Goal: Task Accomplishment & Management: Use online tool/utility

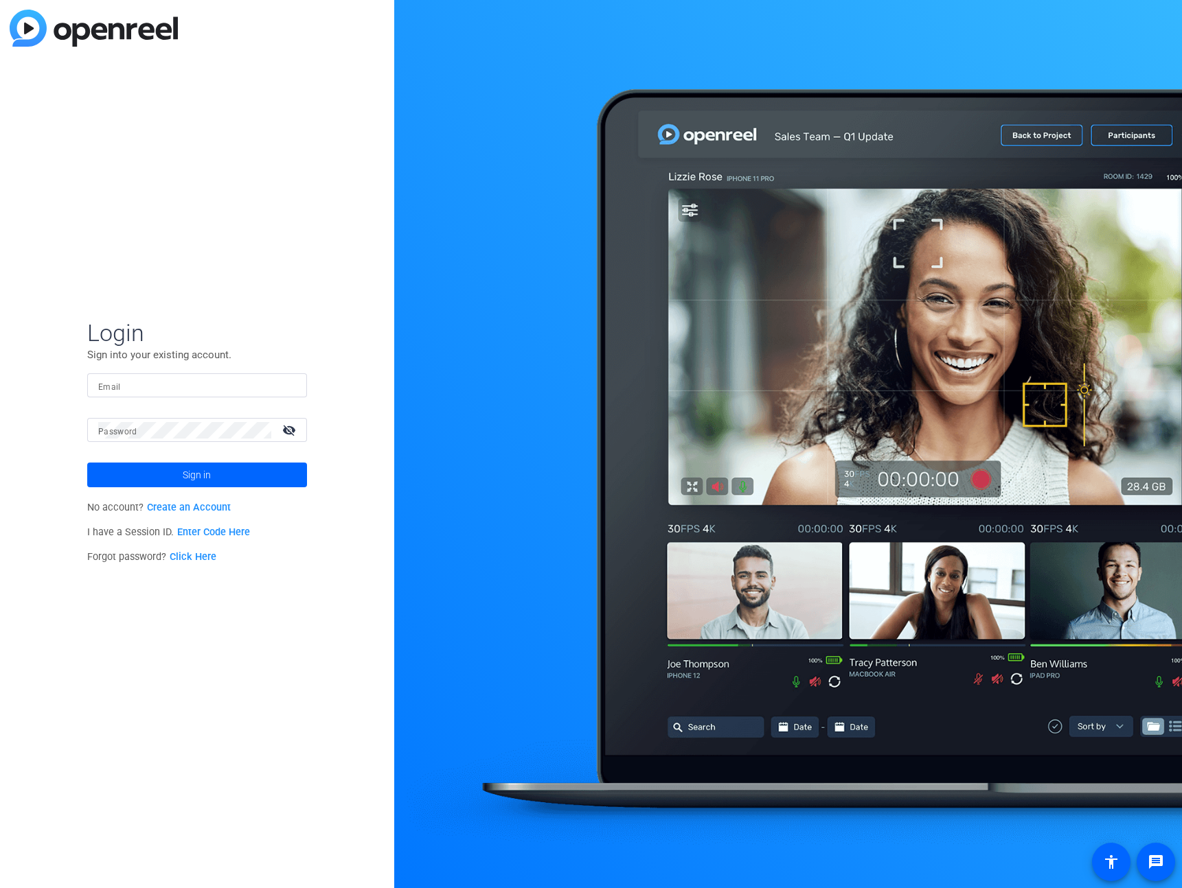
click at [265, 416] on mat-form-field "Email" at bounding box center [197, 395] width 220 height 45
click at [279, 384] on input "Email" at bounding box center [197, 386] width 198 height 16
type input "[PERSON_NAME][EMAIL_ADDRESS][PERSON_NAME][DOMAIN_NAME]"
click at [87, 463] on button "Sign in" at bounding box center [197, 475] width 220 height 25
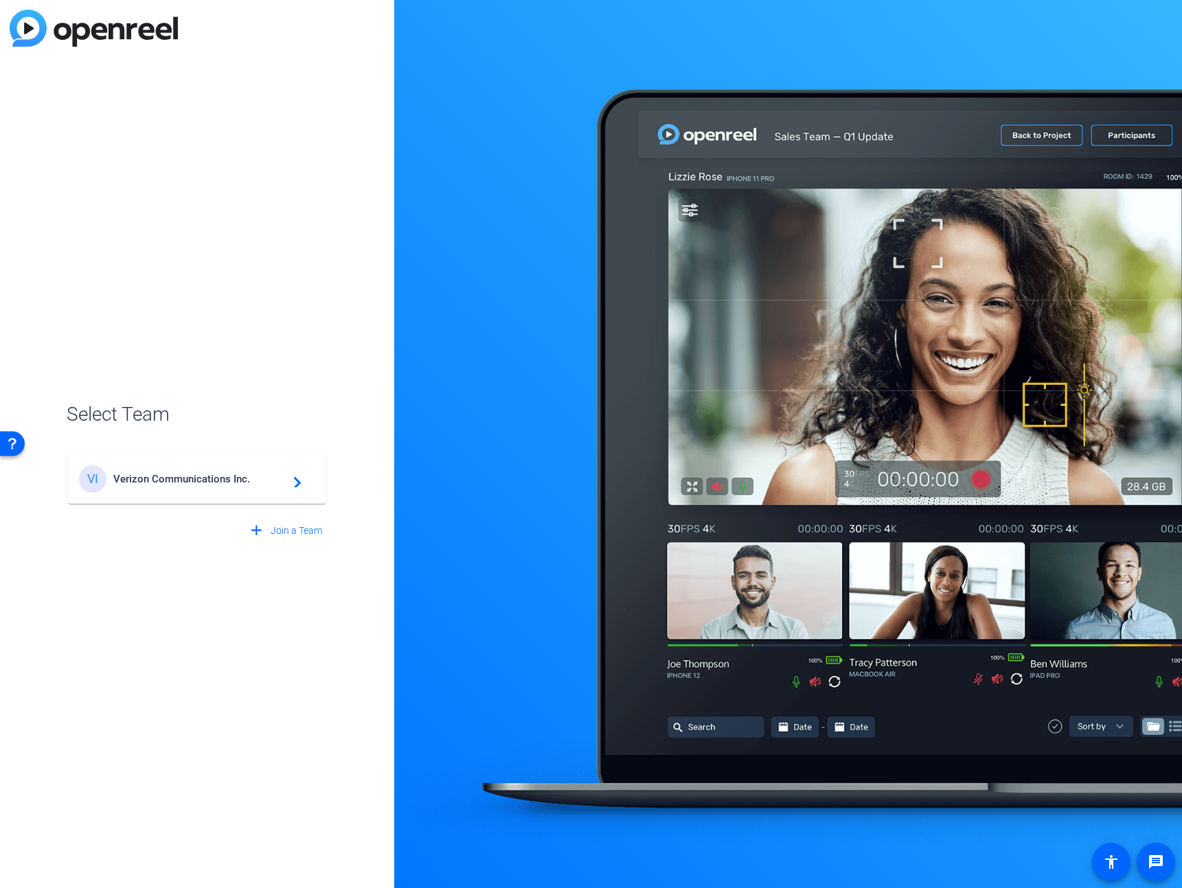
click at [135, 474] on span "Verizon Communications Inc." at bounding box center [199, 479] width 172 height 12
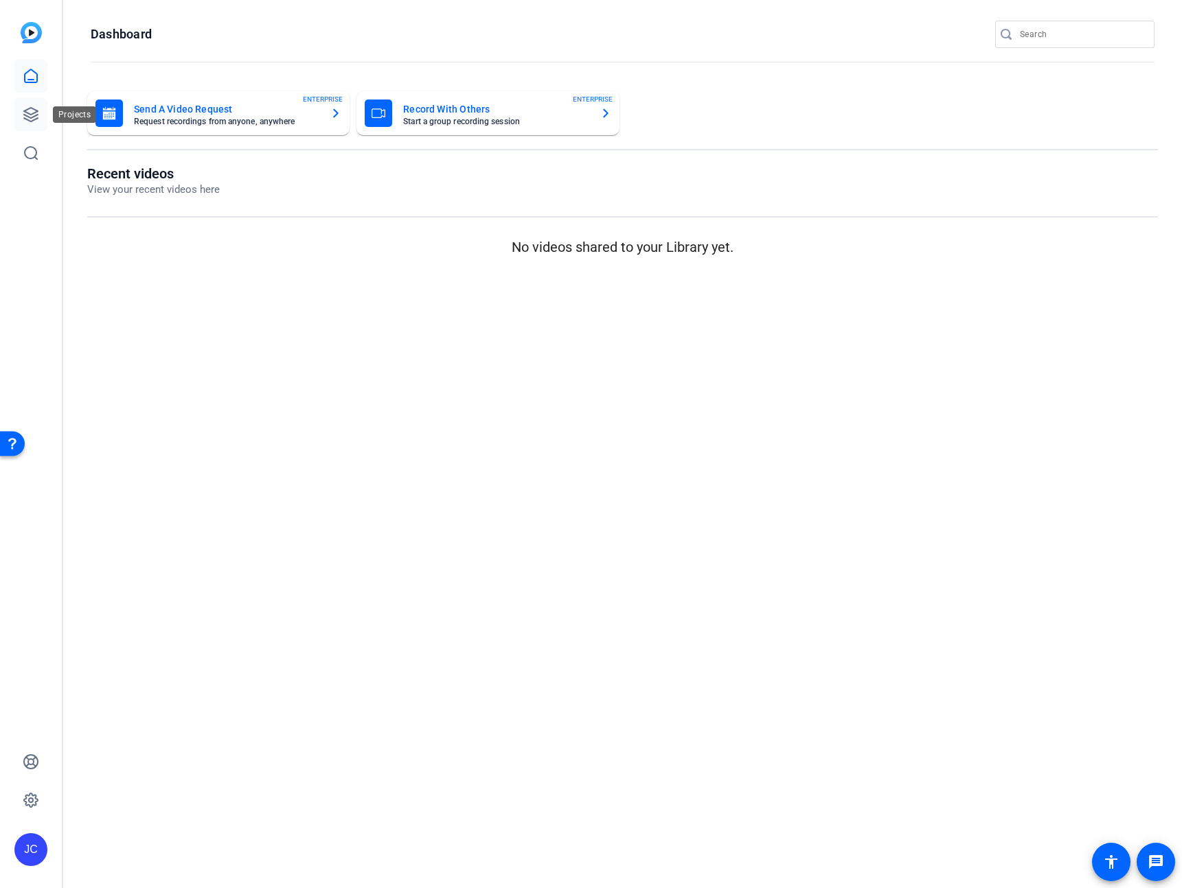
click at [25, 124] on link at bounding box center [30, 114] width 33 height 33
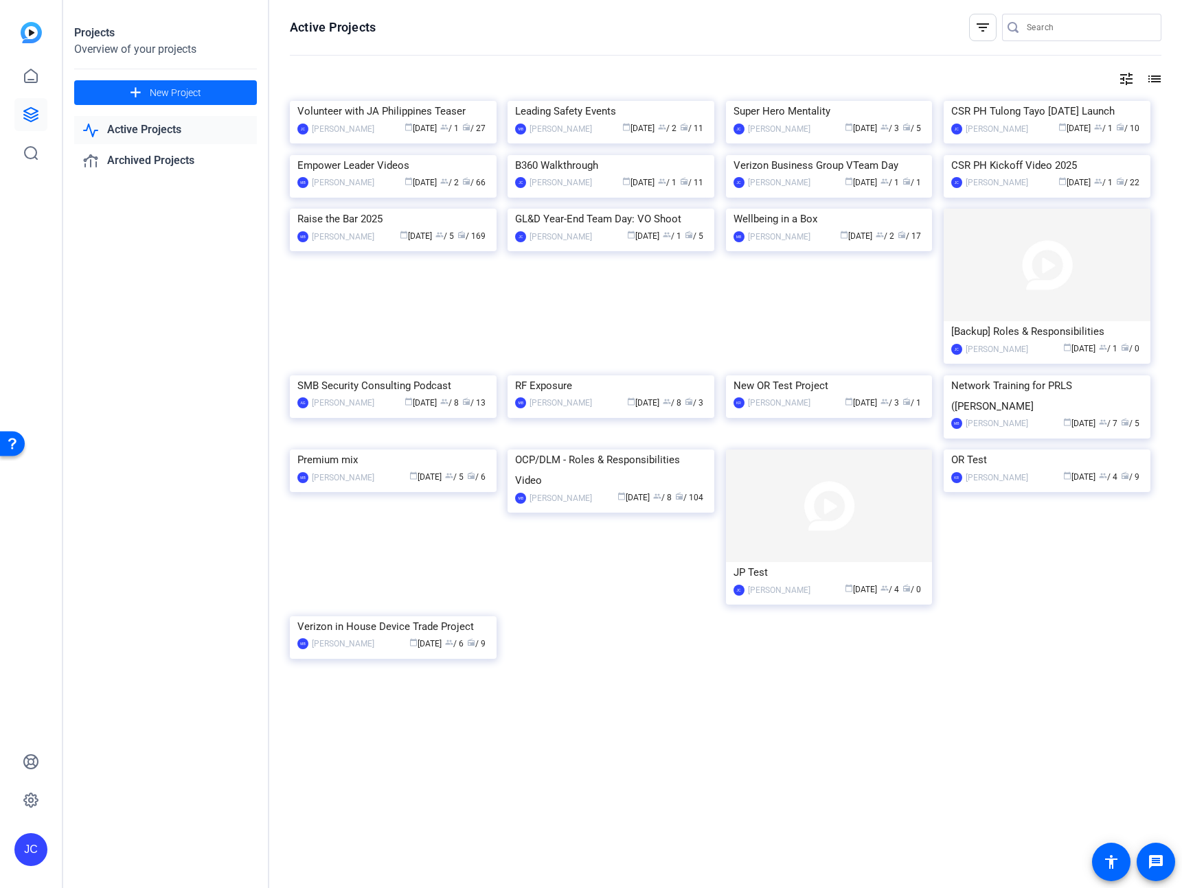
click at [139, 94] on mat-icon "add" at bounding box center [135, 92] width 17 height 17
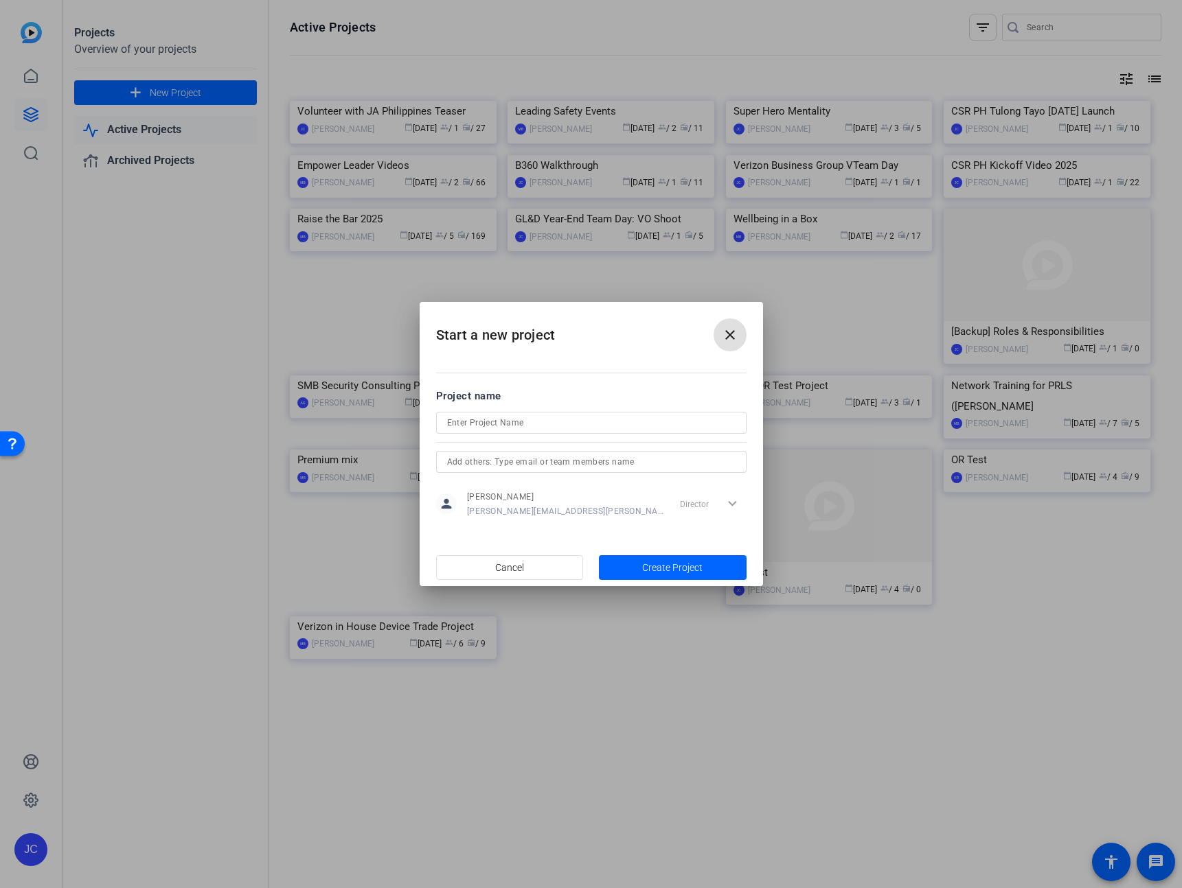
click at [554, 421] on input at bounding box center [591, 423] width 288 height 16
type input "Superhero Mentality (FIOS)"
click at [623, 459] on input "text" at bounding box center [591, 462] width 288 height 16
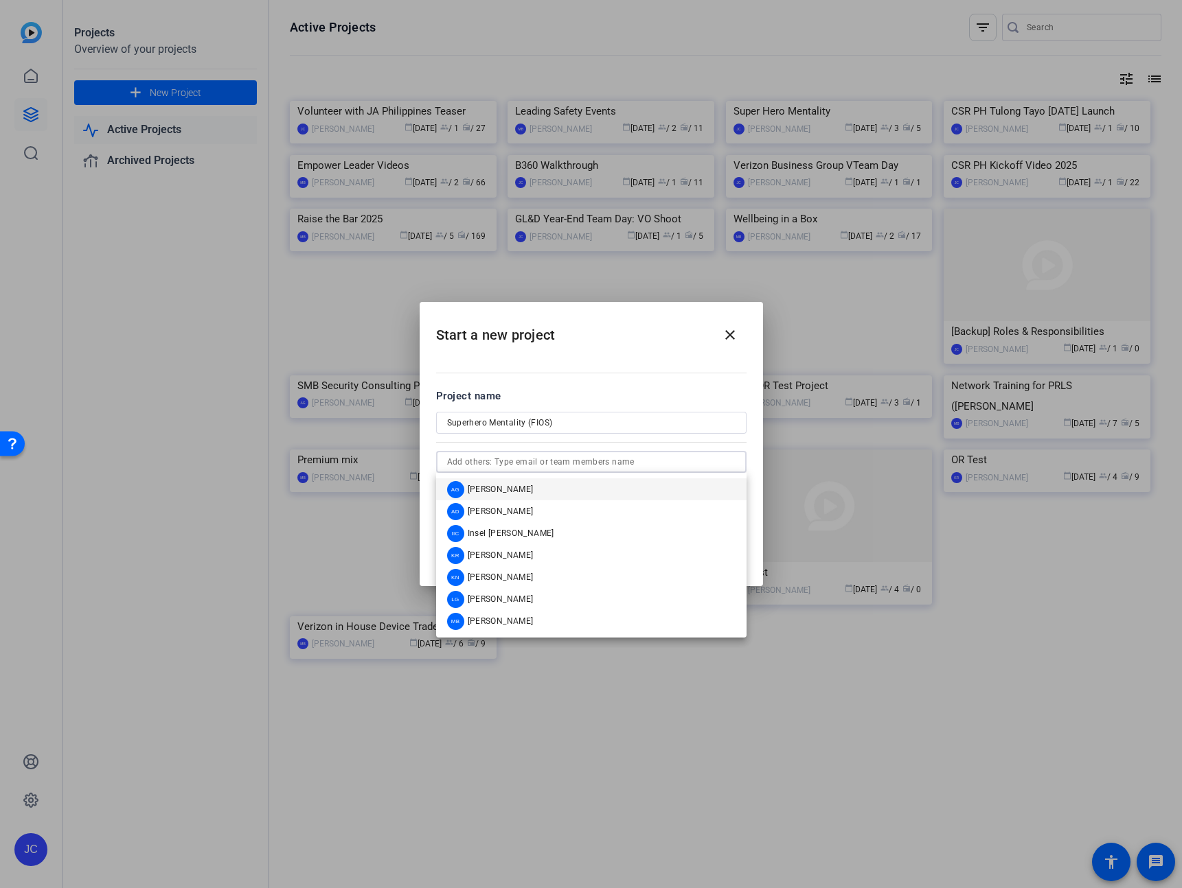
paste input "jeremy.acevedo@verizon.com"
type input "jeremy.acevedo@verizon.com"
click at [663, 441] on div at bounding box center [591, 441] width 310 height 15
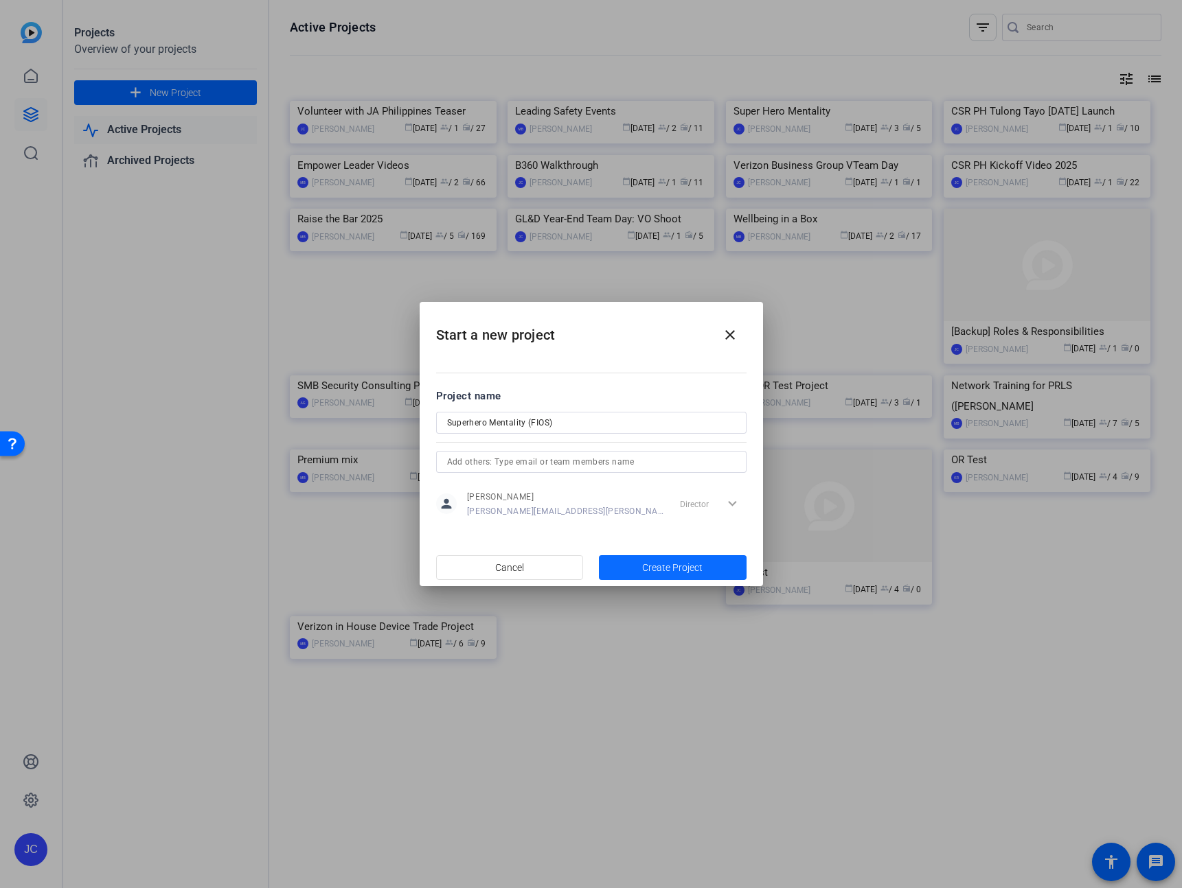
click at [639, 571] on span "button" at bounding box center [673, 567] width 148 height 33
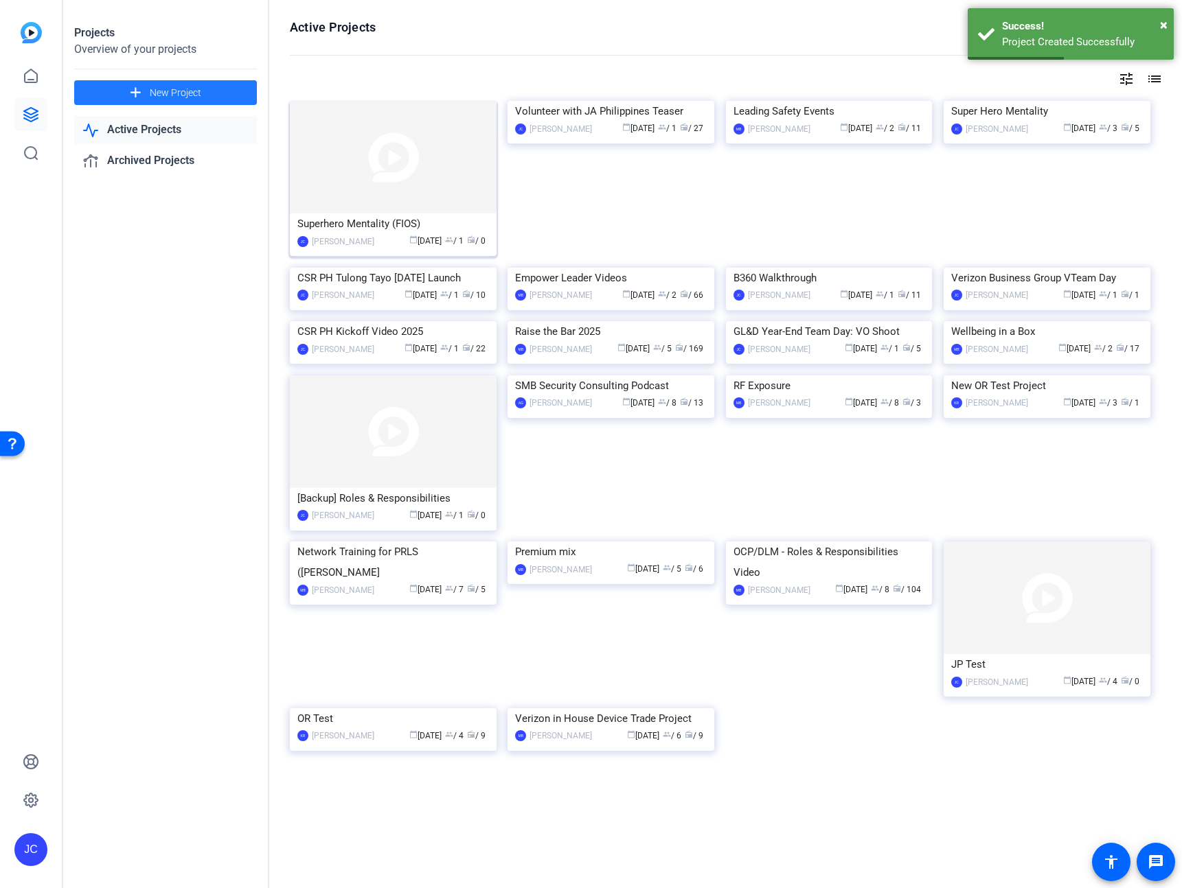
click at [365, 148] on img at bounding box center [393, 157] width 207 height 113
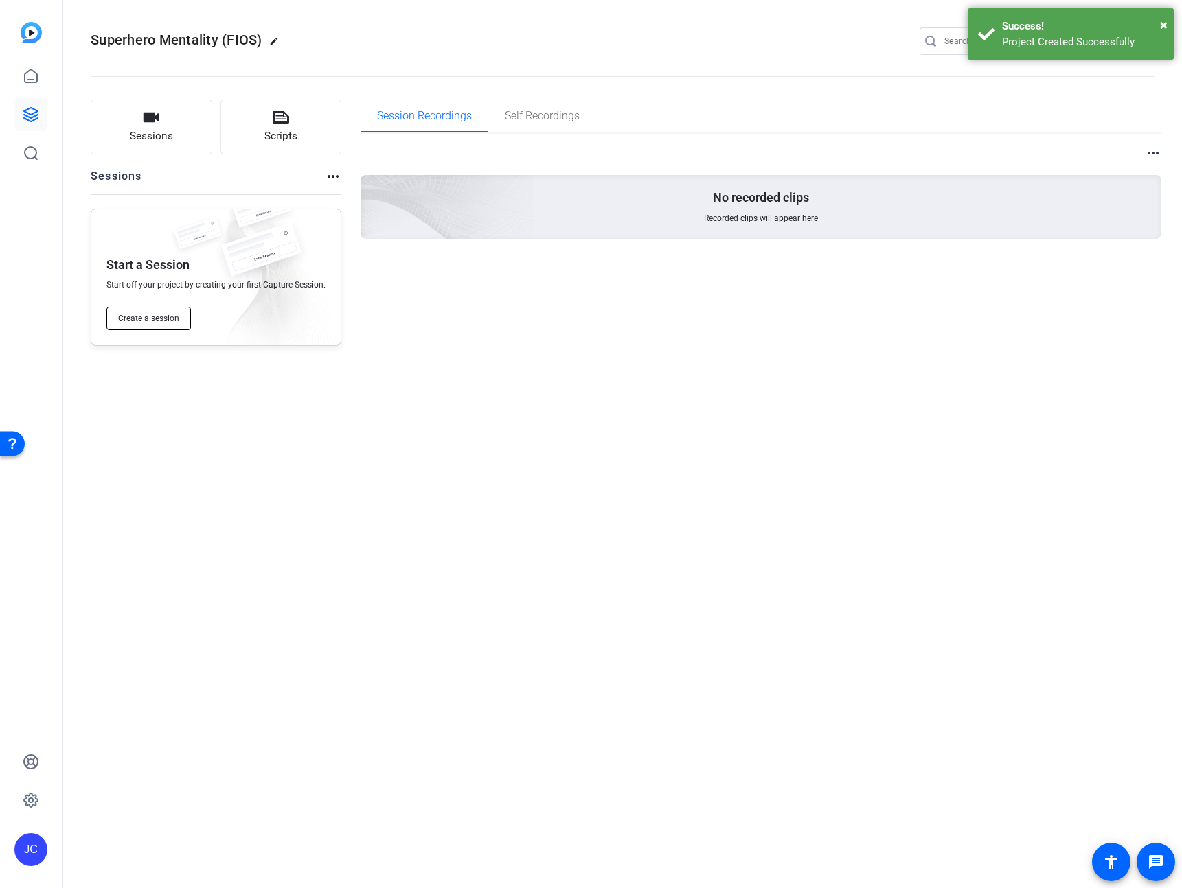
click at [161, 316] on span "Create a session" at bounding box center [148, 318] width 61 height 11
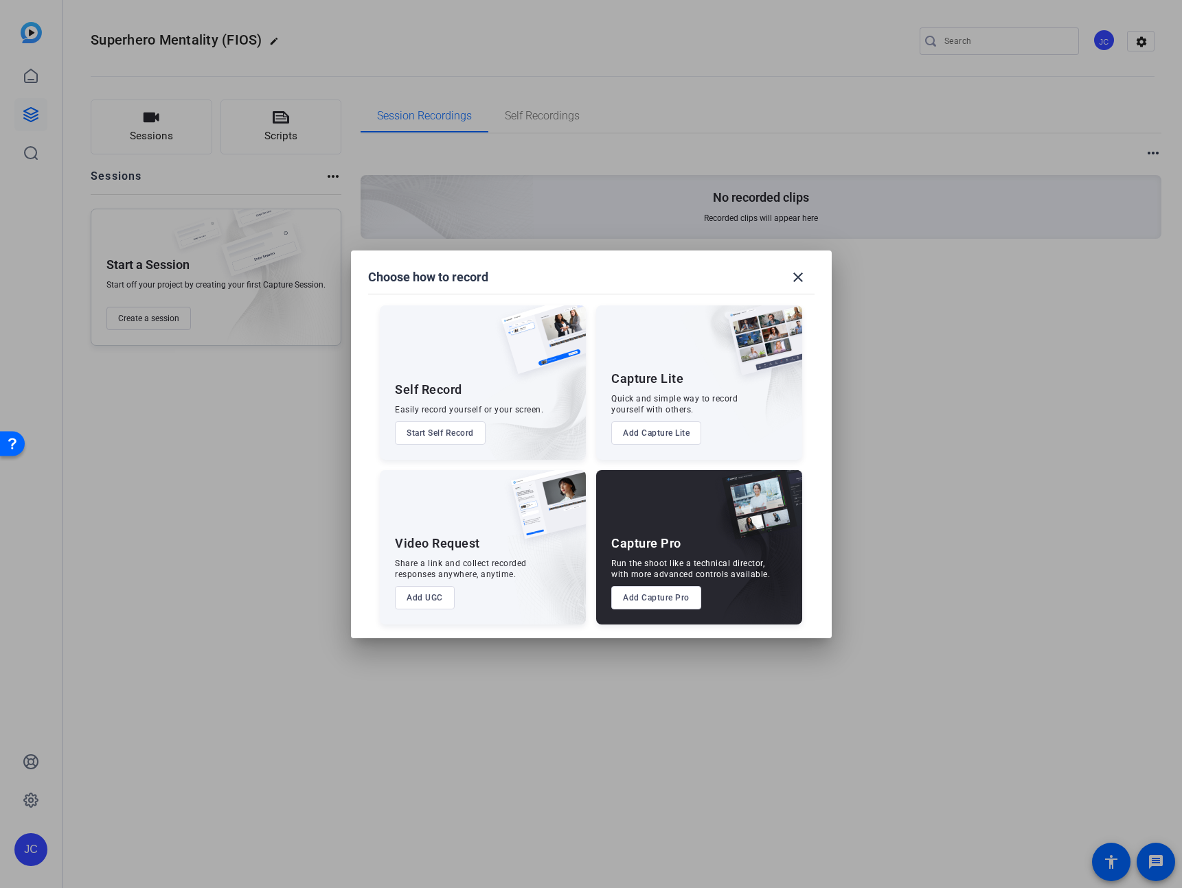
click at [670, 597] on button "Add Capture Pro" at bounding box center [656, 597] width 90 height 23
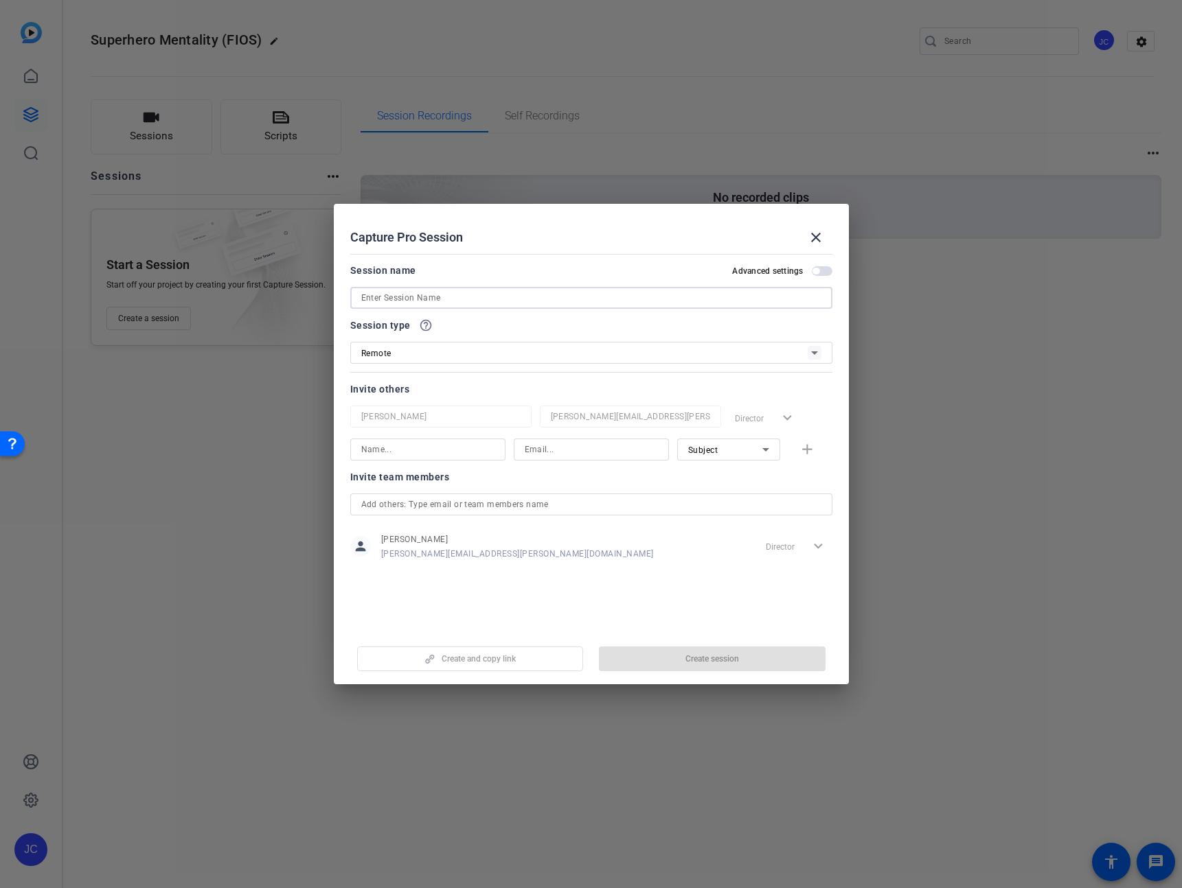
click at [498, 301] on input at bounding box center [591, 298] width 460 height 16
type input "Superhero Mentality (FIOS)"
click at [625, 357] on div "Remote" at bounding box center [584, 353] width 446 height 17
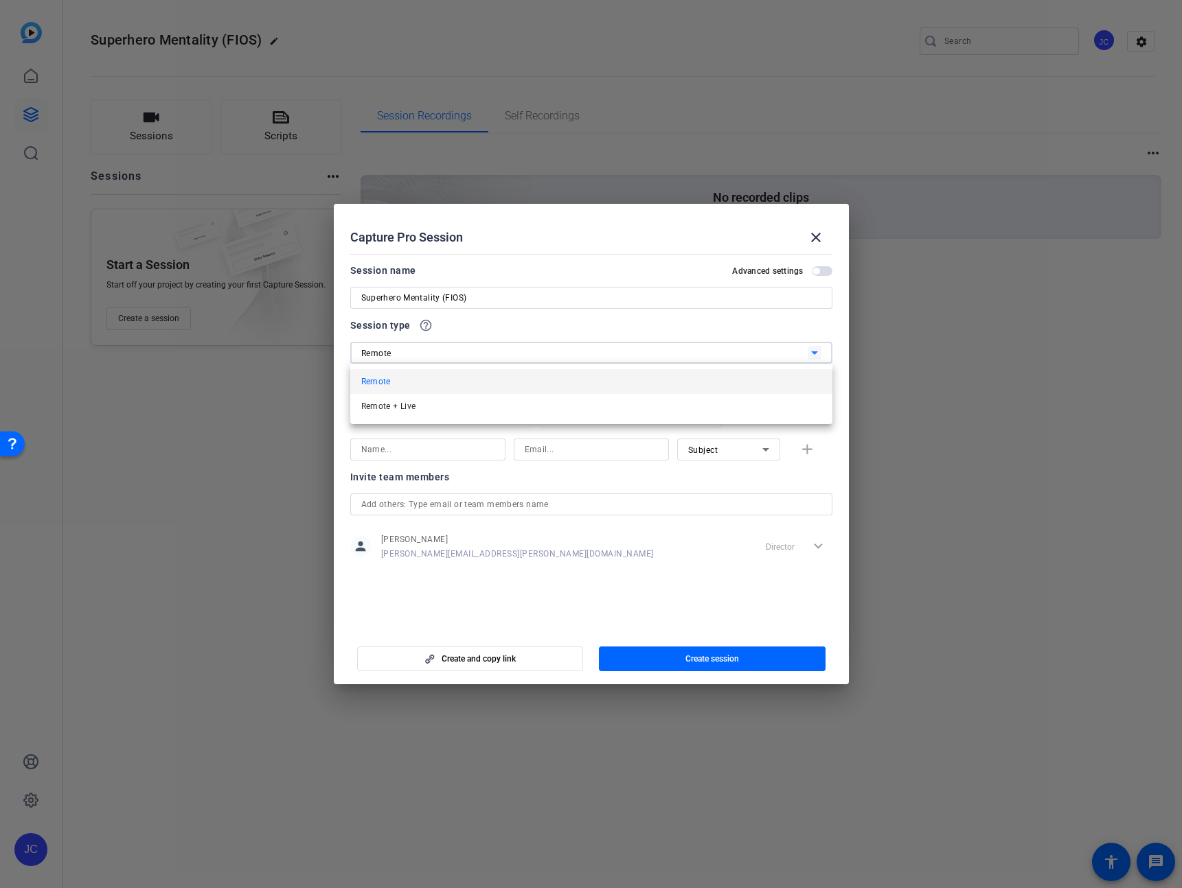
click at [639, 319] on div at bounding box center [591, 444] width 1182 height 888
click at [702, 652] on span "button" at bounding box center [712, 659] width 227 height 33
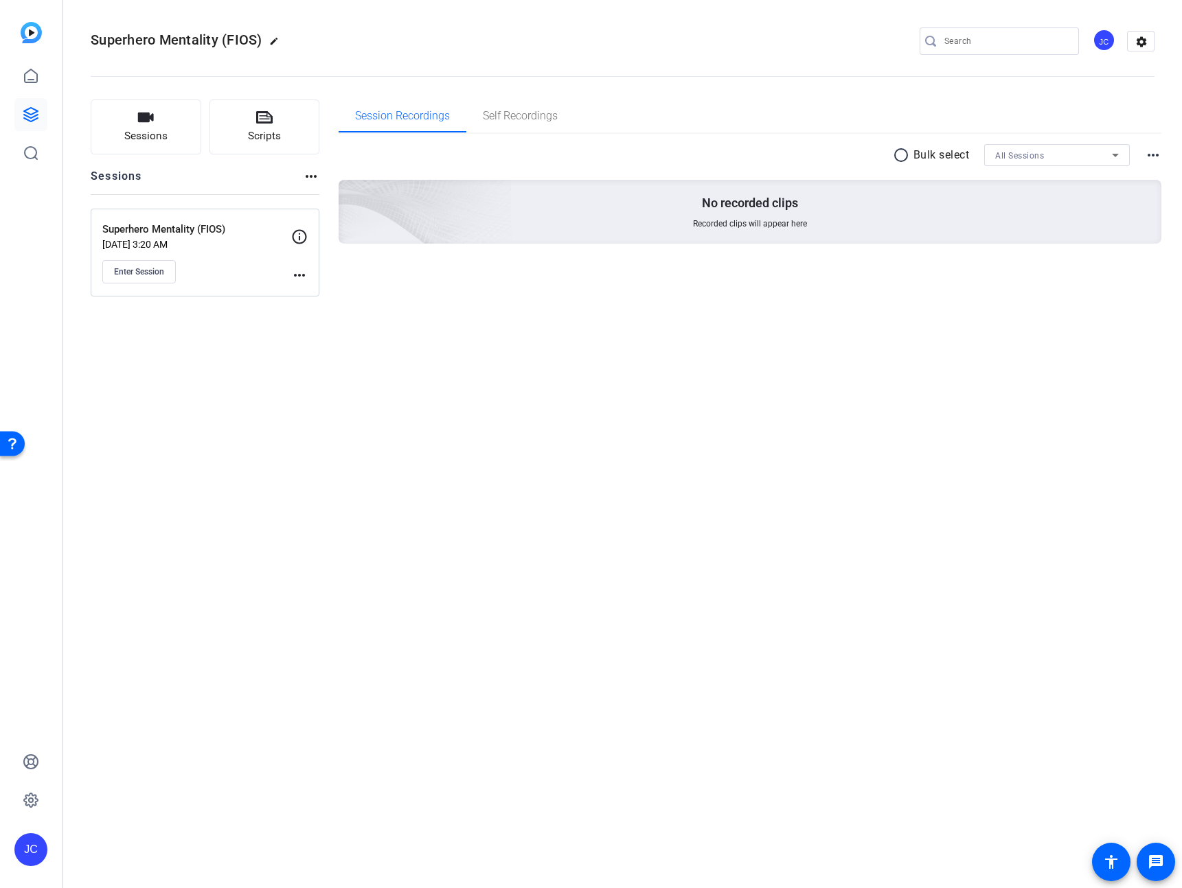
click at [306, 276] on mat-icon "more_horiz" at bounding box center [299, 275] width 16 height 16
click at [170, 342] on div at bounding box center [591, 444] width 1182 height 888
click at [1136, 45] on mat-icon "settings" at bounding box center [1140, 42] width 27 height 21
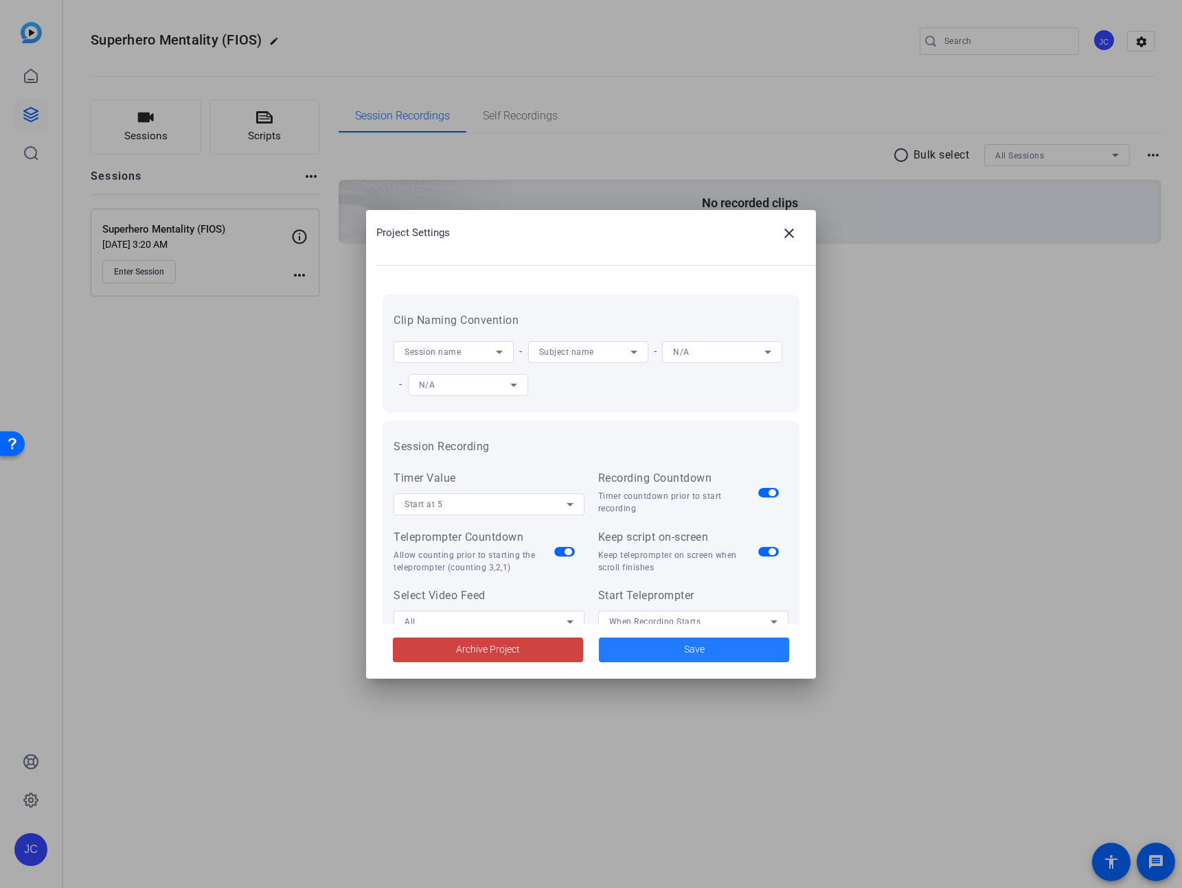
click at [665, 654] on span at bounding box center [694, 650] width 190 height 33
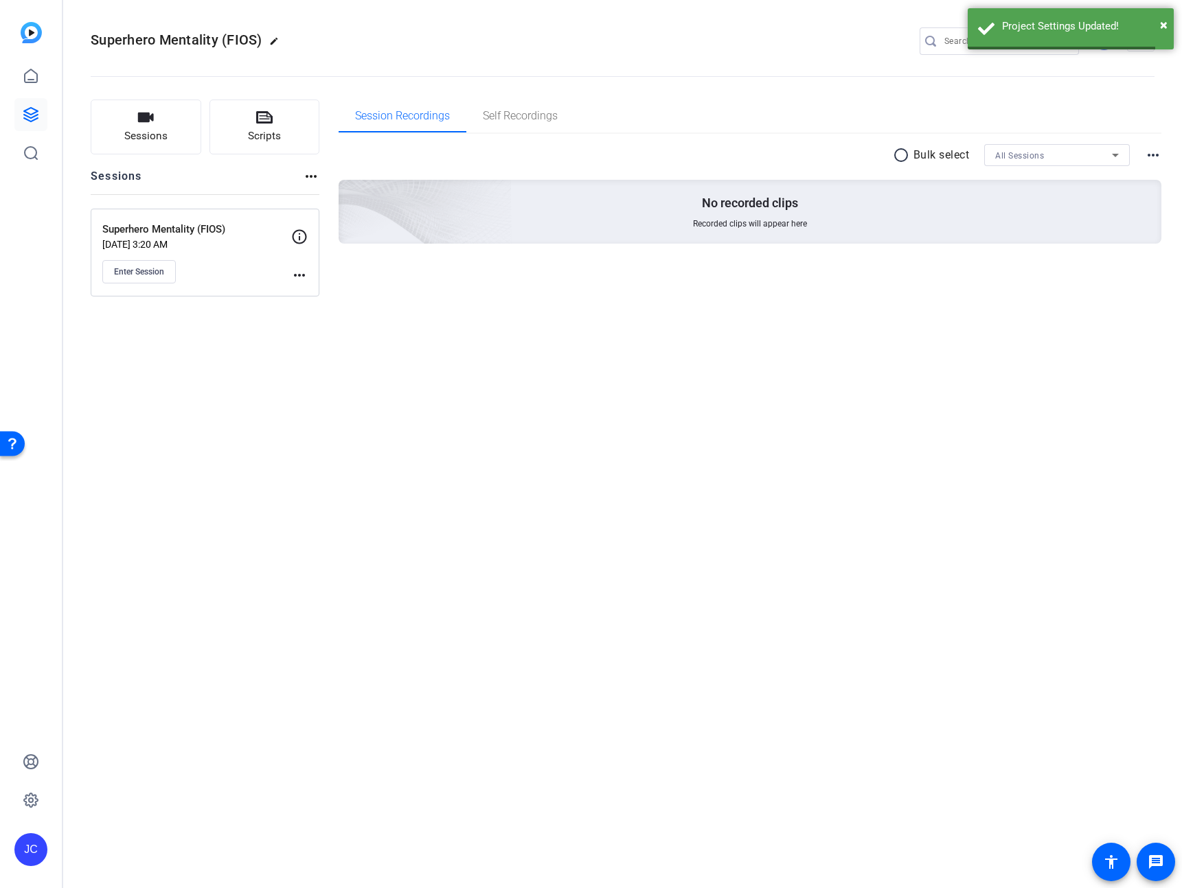
click at [1161, 159] on div "Sessions Scripts Sessions more_horiz Superhero Mentality (FIOS) Aug 19, 2025 @ …" at bounding box center [622, 197] width 1118 height 231
click at [1155, 153] on mat-icon "more_horiz" at bounding box center [1153, 155] width 16 height 16
click at [598, 345] on div at bounding box center [591, 444] width 1182 height 888
click at [165, 266] on button "Enter Session" at bounding box center [138, 271] width 73 height 23
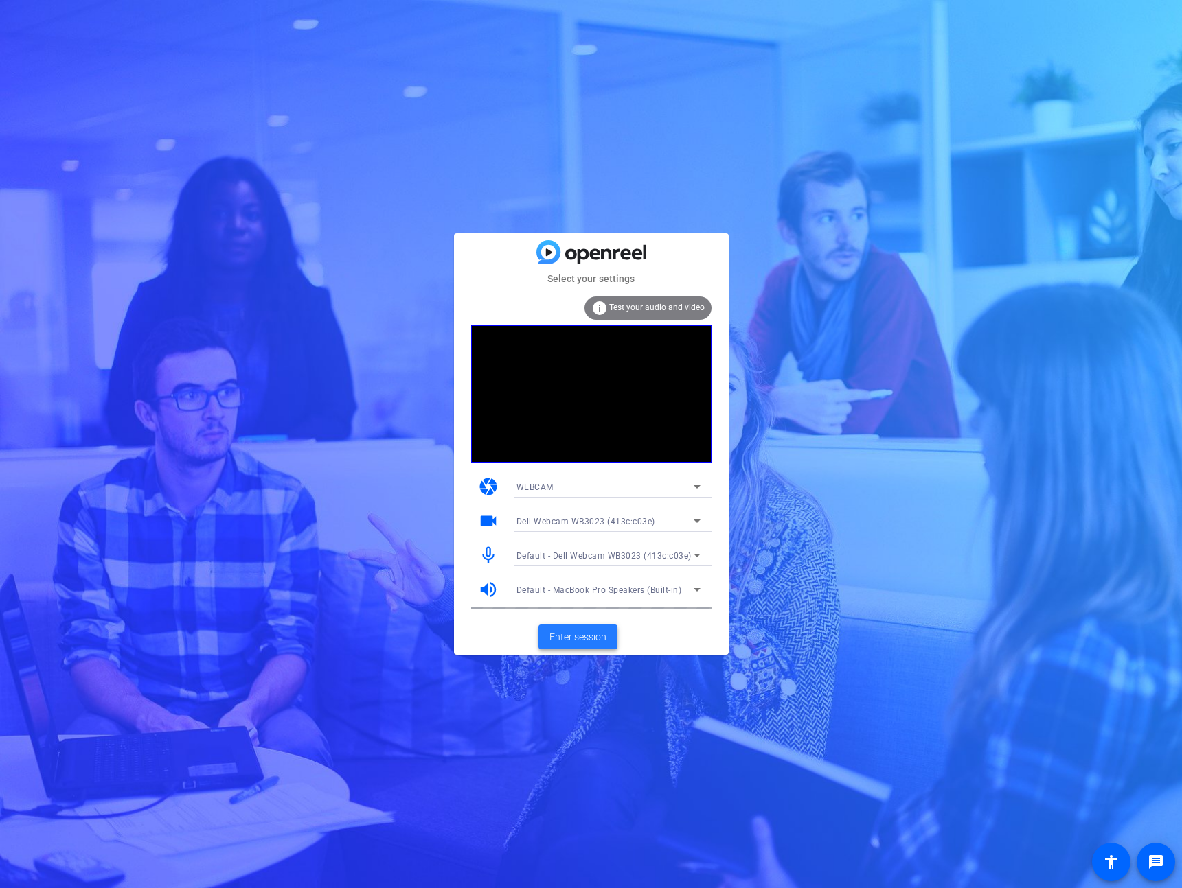
click at [592, 636] on span "Enter session" at bounding box center [577, 637] width 57 height 14
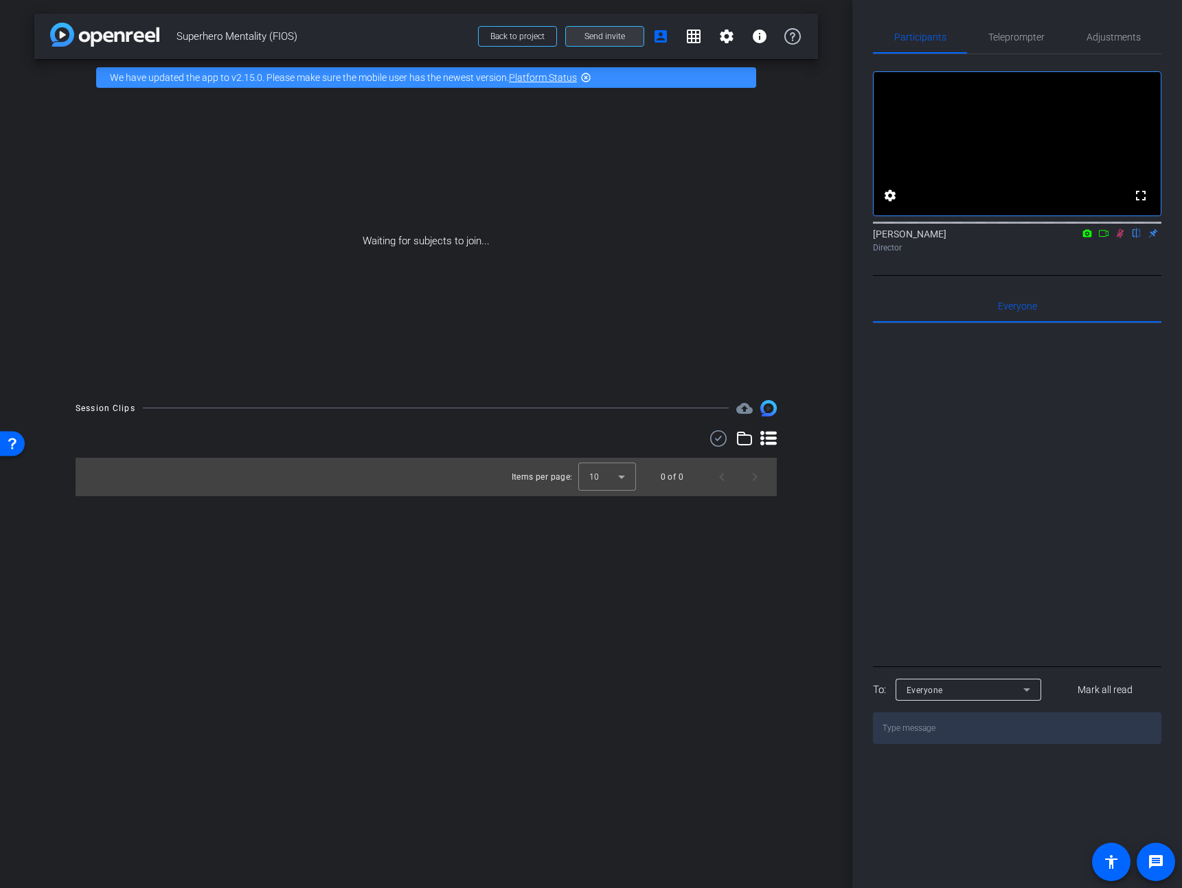
click at [611, 34] on span "Send invite" at bounding box center [604, 36] width 41 height 11
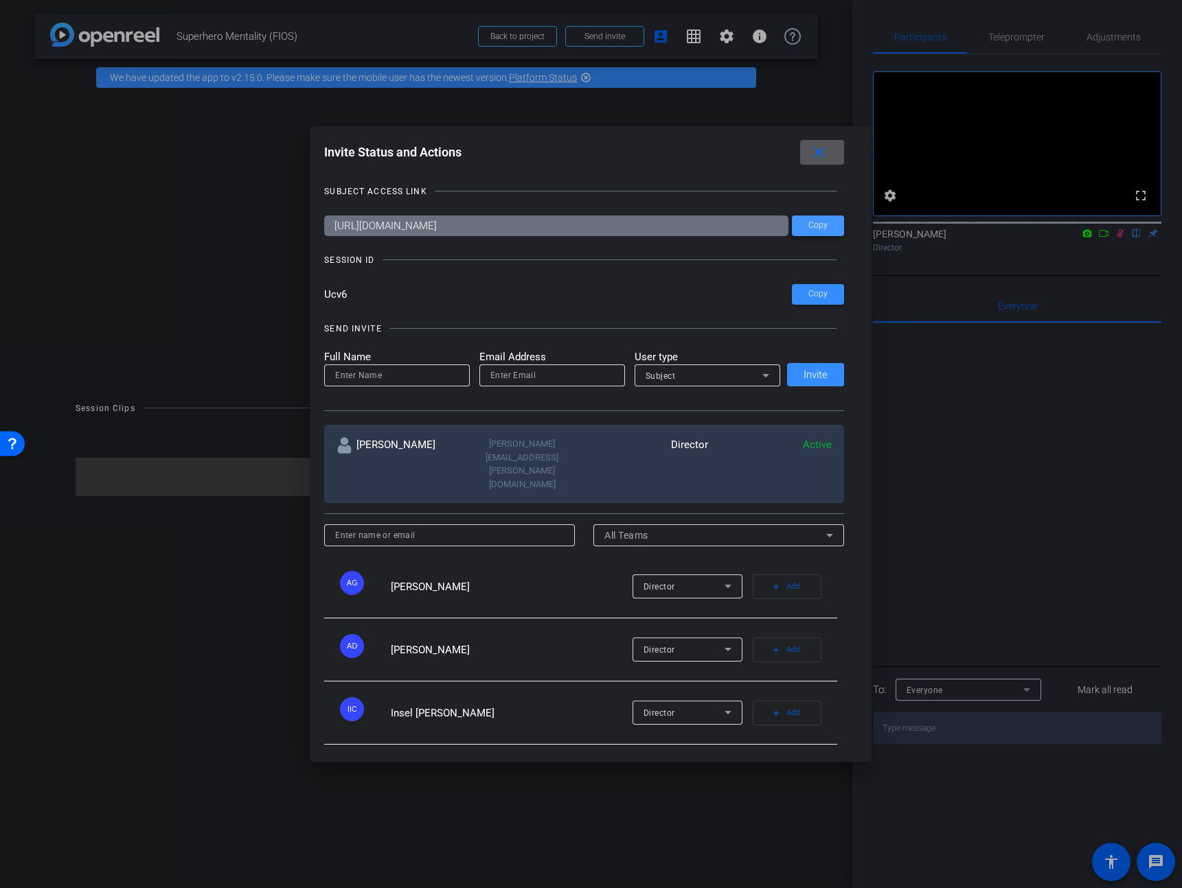
click at [820, 219] on span at bounding box center [818, 225] width 52 height 33
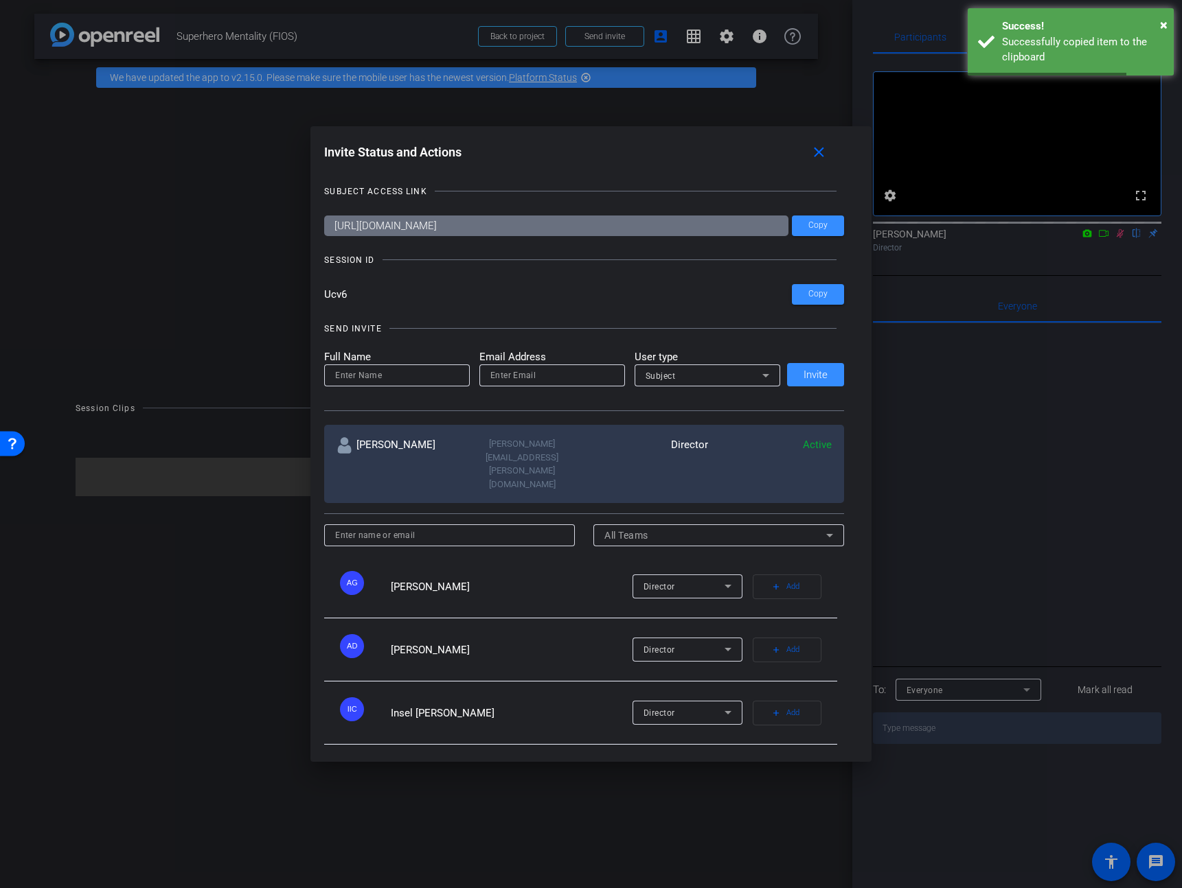
click at [1049, 490] on div at bounding box center [591, 444] width 1182 height 888
